Goal: Information Seeking & Learning: Learn about a topic

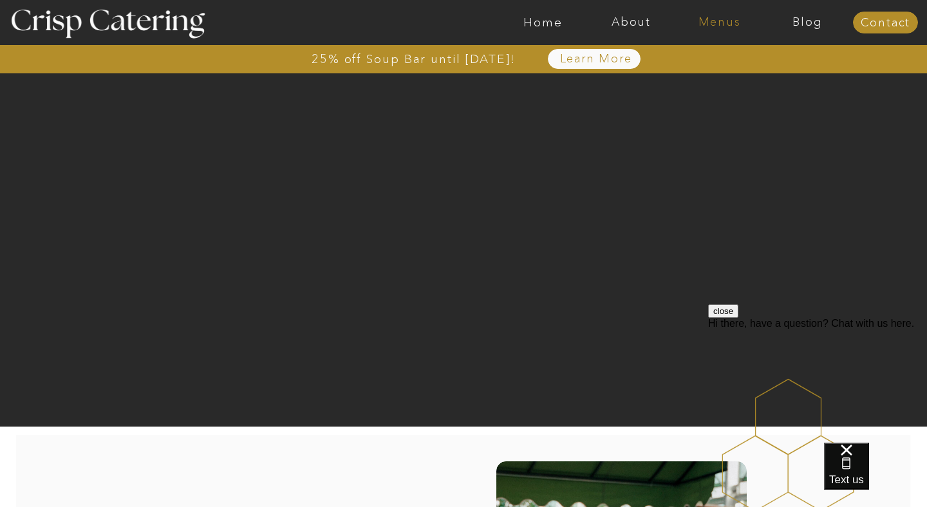
click at [718, 21] on nav "Menus" at bounding box center [719, 22] width 88 height 13
click at [690, 74] on nav "Winter (Sep-Feb)" at bounding box center [719, 76] width 106 height 12
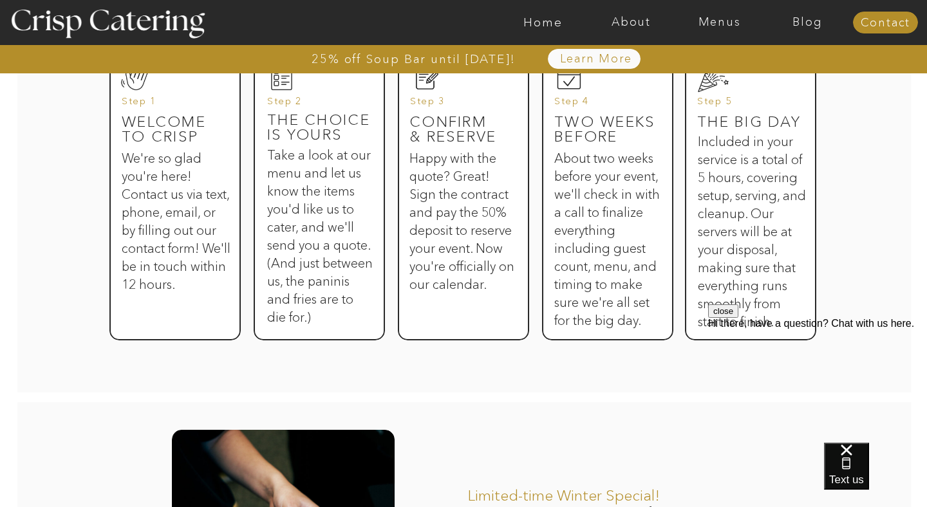
scroll to position [738, 0]
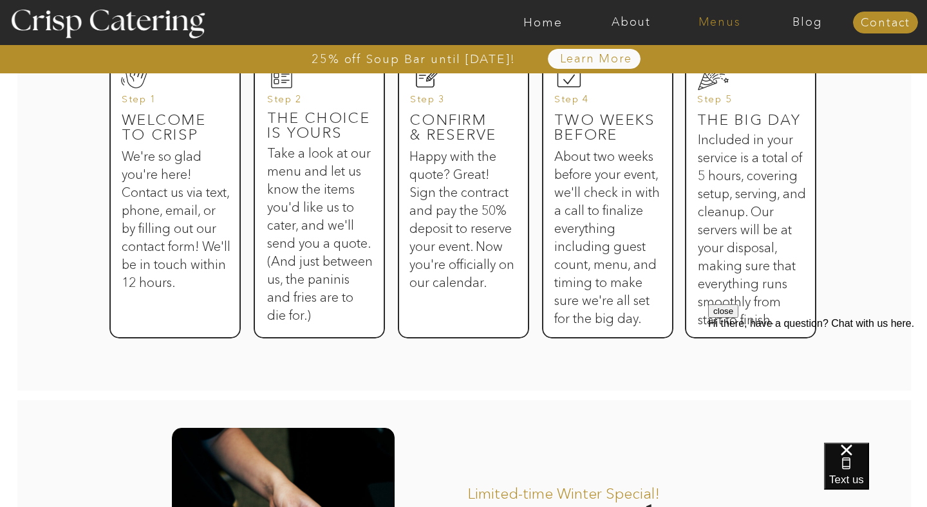
click at [728, 23] on nav "Menus" at bounding box center [719, 22] width 88 height 13
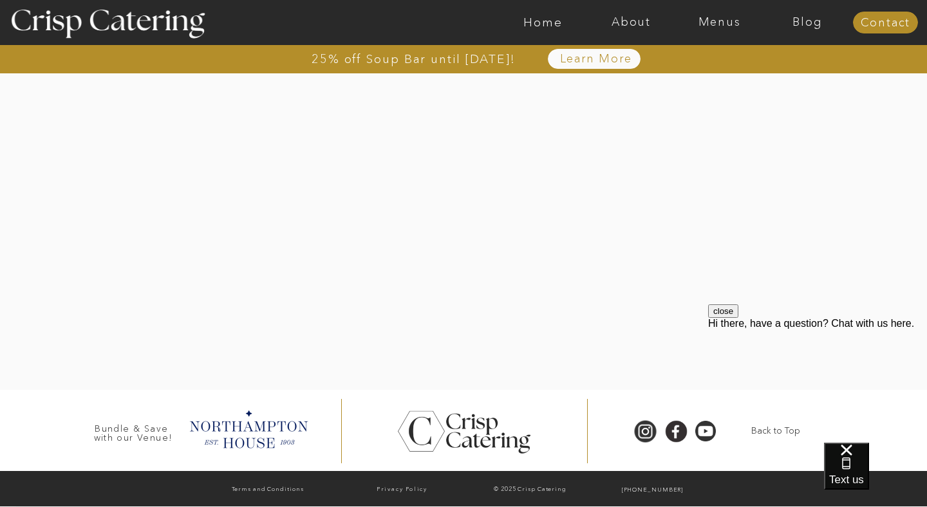
scroll to position [3045, 0]
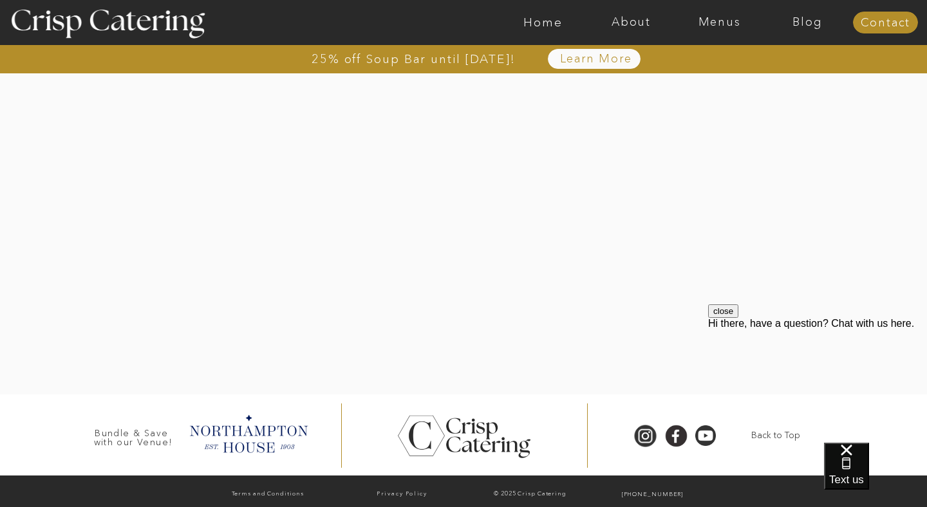
click at [693, 308] on div at bounding box center [463, 175] width 897 height 439
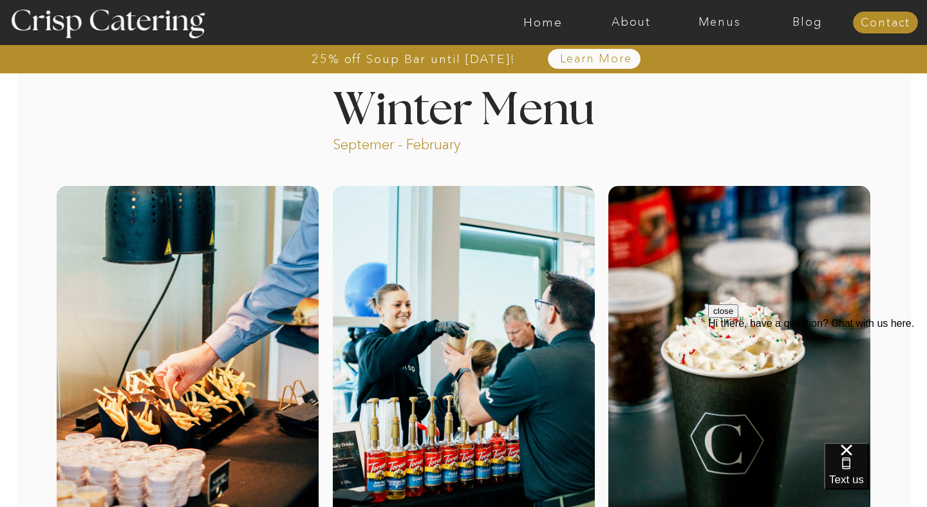
scroll to position [0, 0]
